Goal: Transaction & Acquisition: Book appointment/travel/reservation

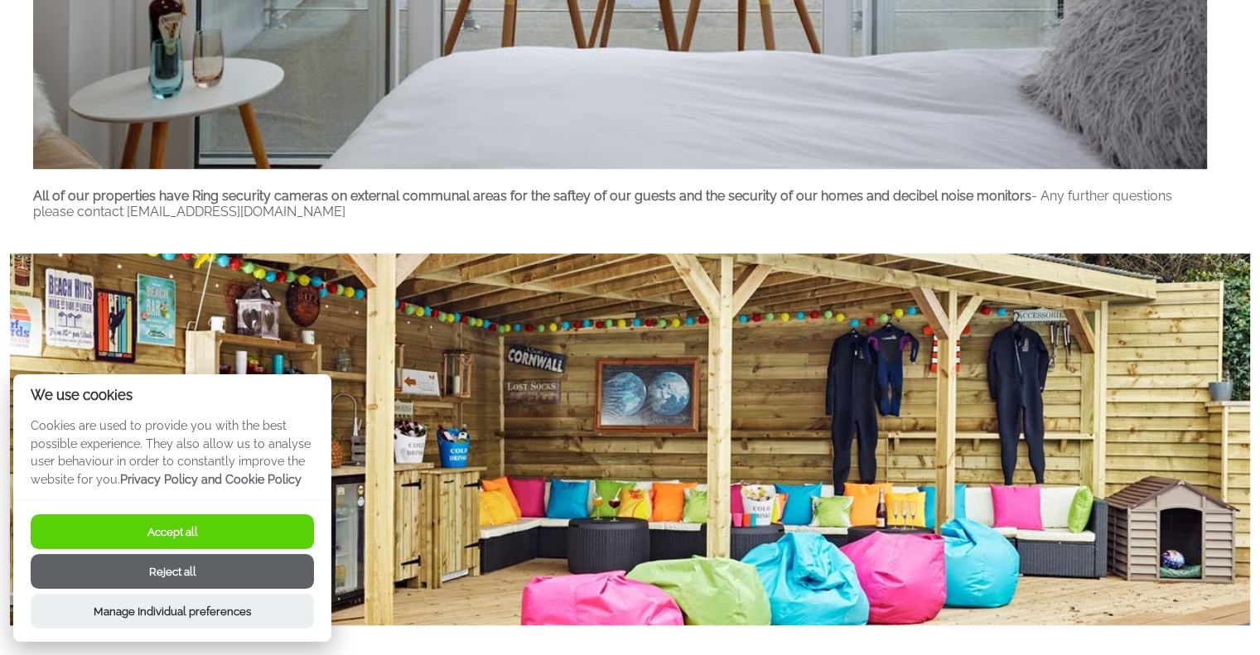
scroll to position [1491, 0]
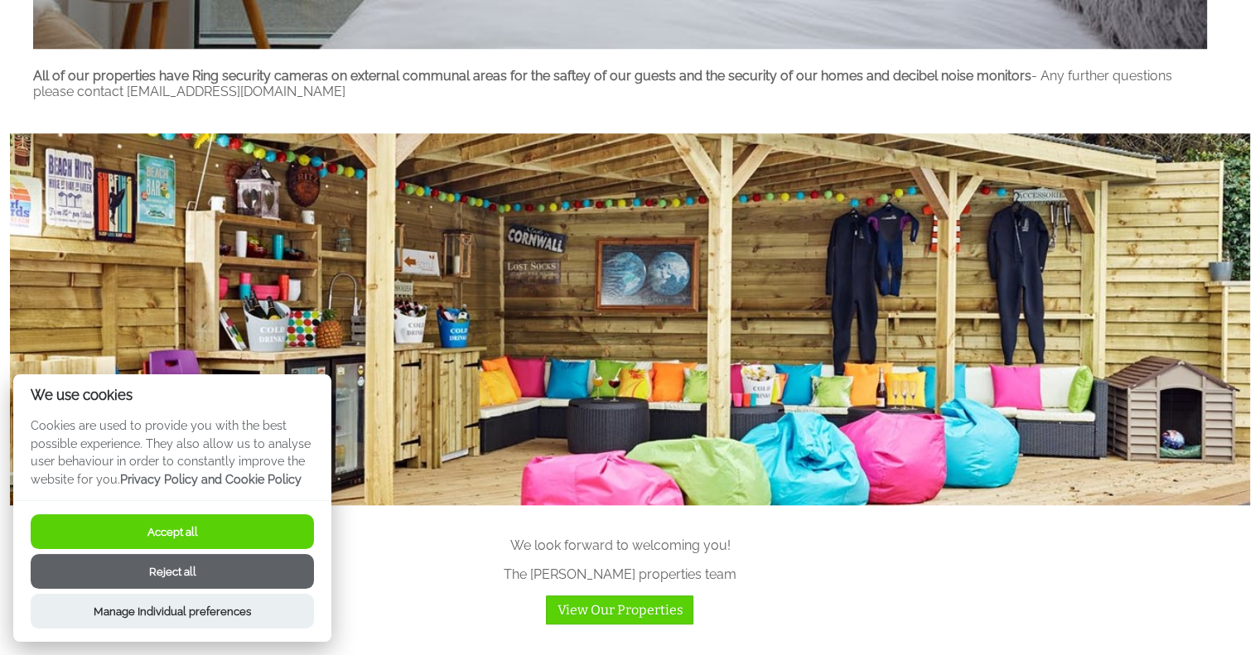
click at [166, 525] on button "Accept all" at bounding box center [172, 531] width 283 height 35
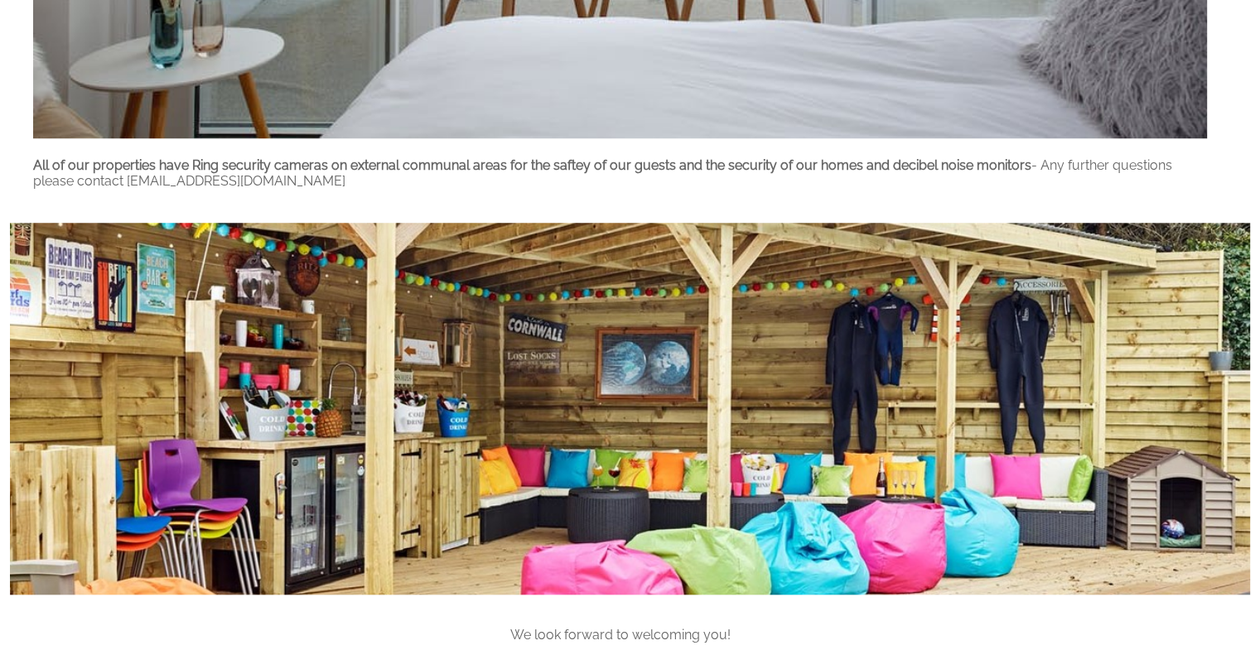
scroll to position [1733, 0]
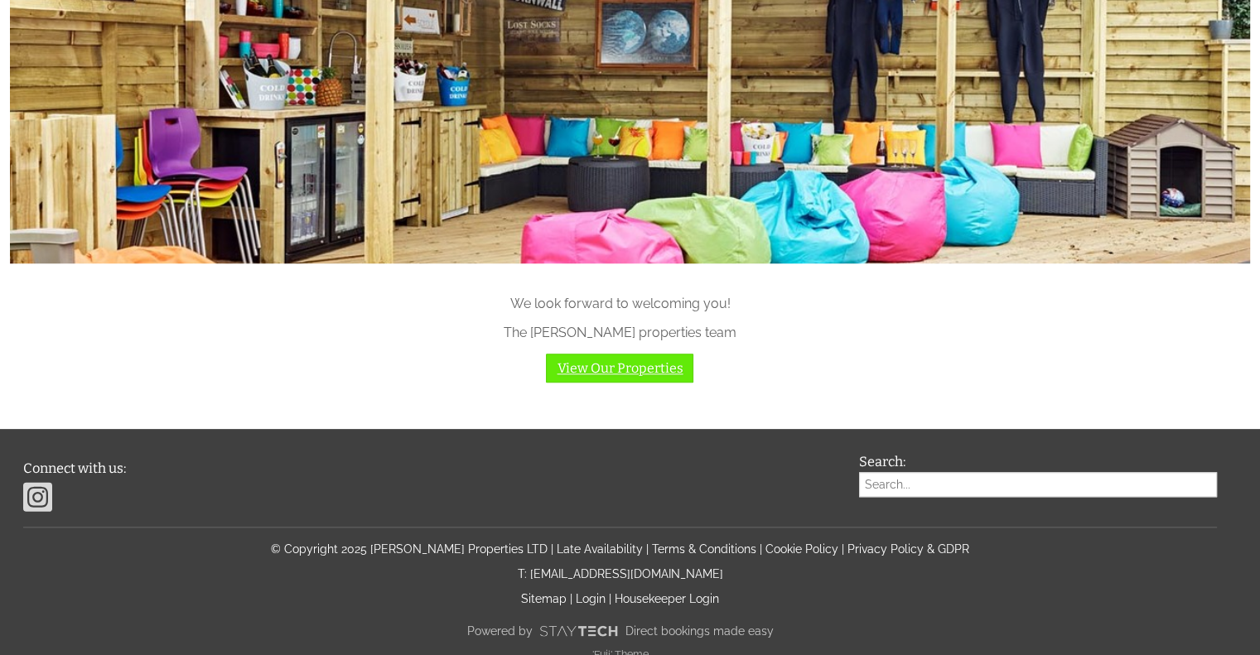
click at [645, 354] on link "View Our Properties" at bounding box center [619, 368] width 147 height 29
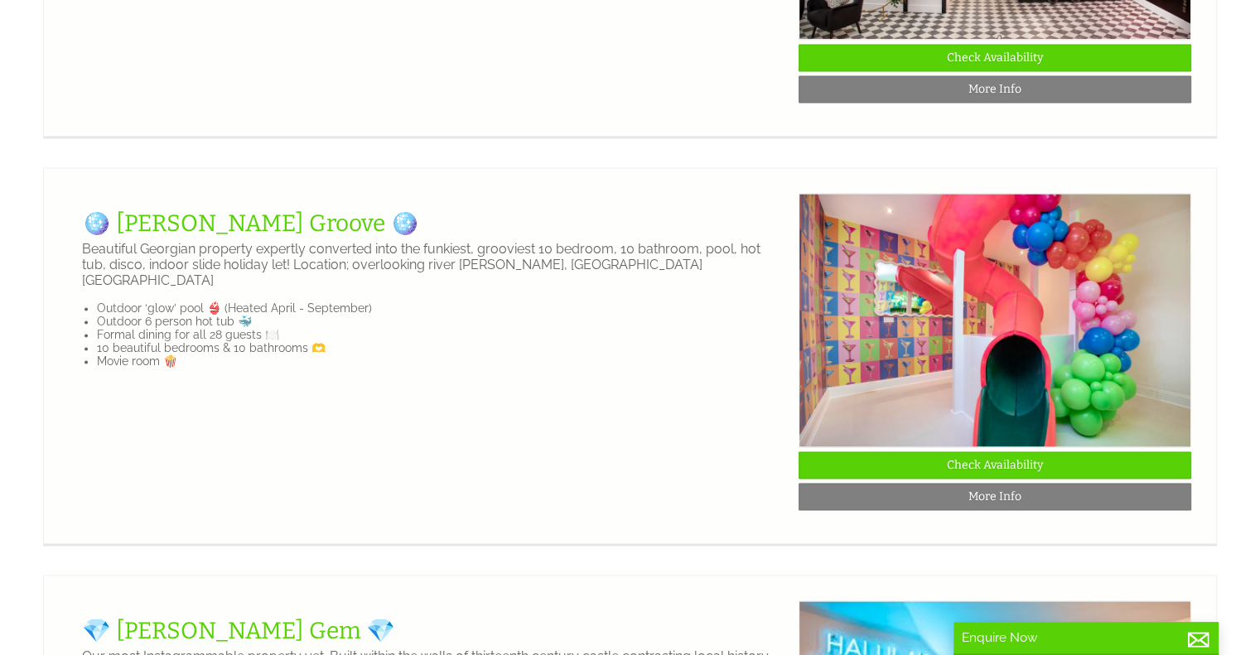
scroll to position [2402, 0]
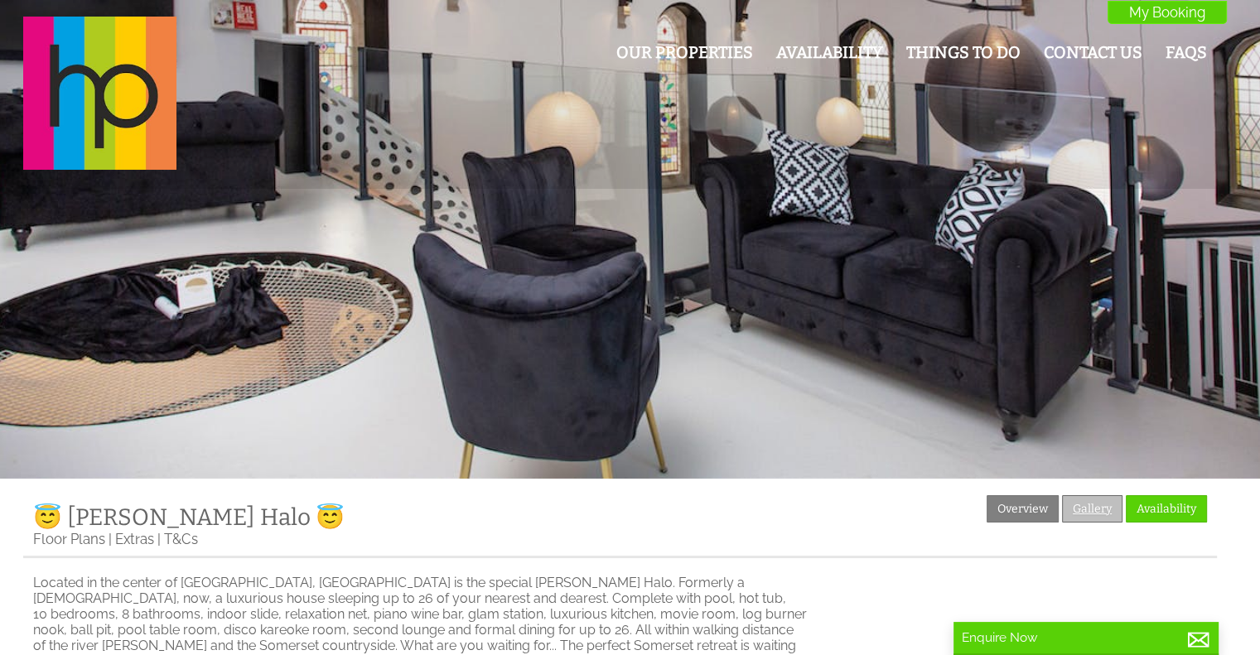
click at [1093, 514] on link "Gallery" at bounding box center [1092, 508] width 60 height 27
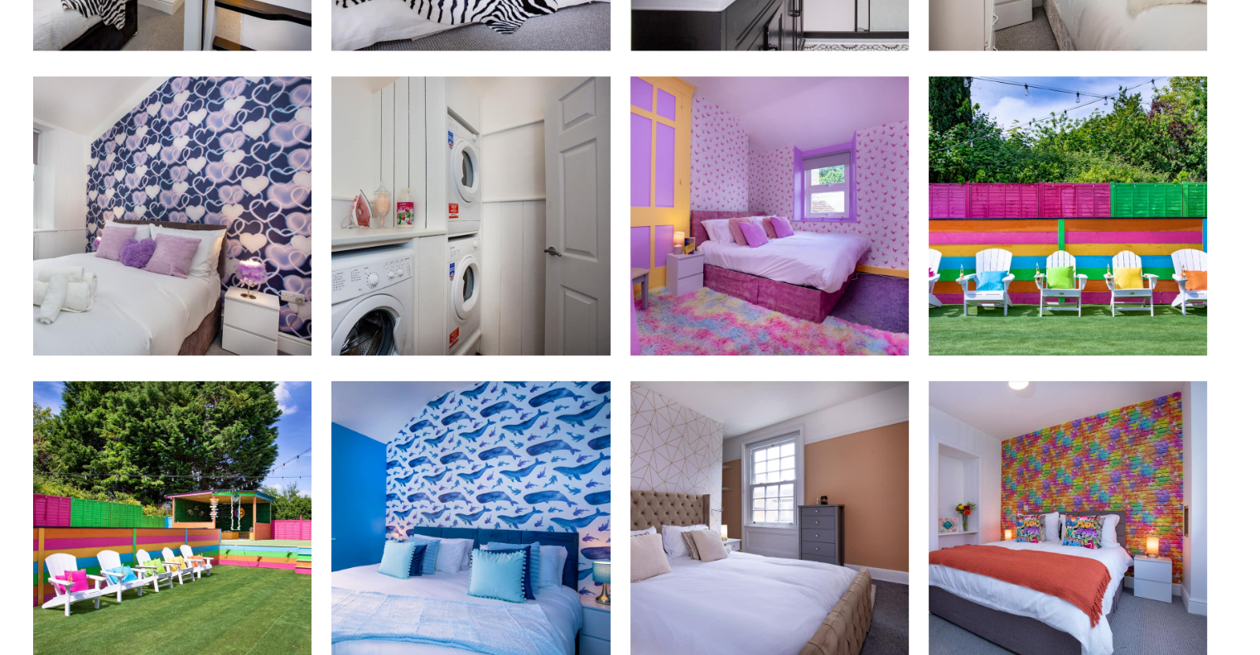
scroll to position [2237, 0]
